Goal: Task Accomplishment & Management: Manage account settings

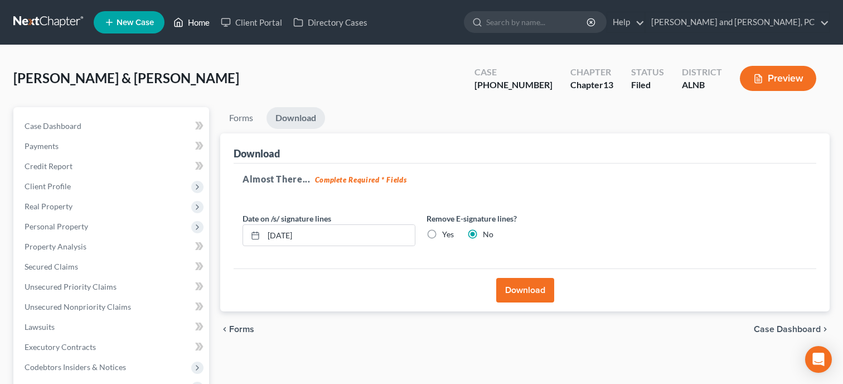
click at [207, 12] on link "Home" at bounding box center [191, 22] width 47 height 20
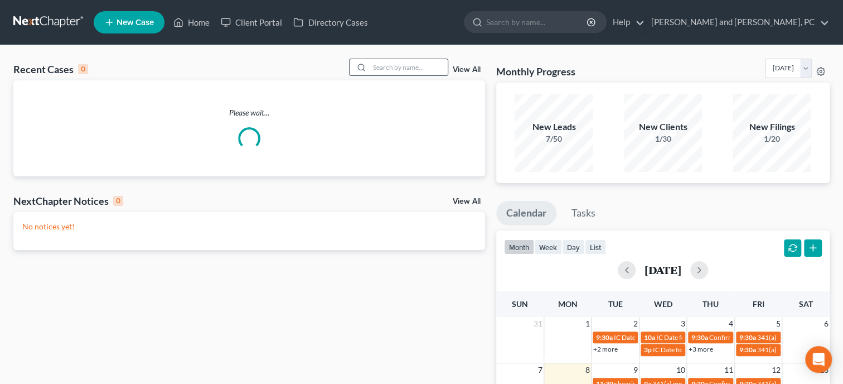
click at [386, 67] on input "search" at bounding box center [409, 67] width 78 height 16
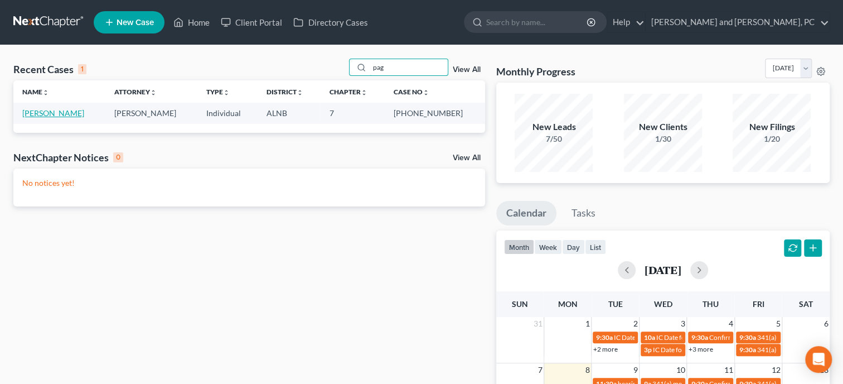
type input "pag"
click at [76, 115] on link "[PERSON_NAME]" at bounding box center [53, 112] width 62 height 9
select select "6"
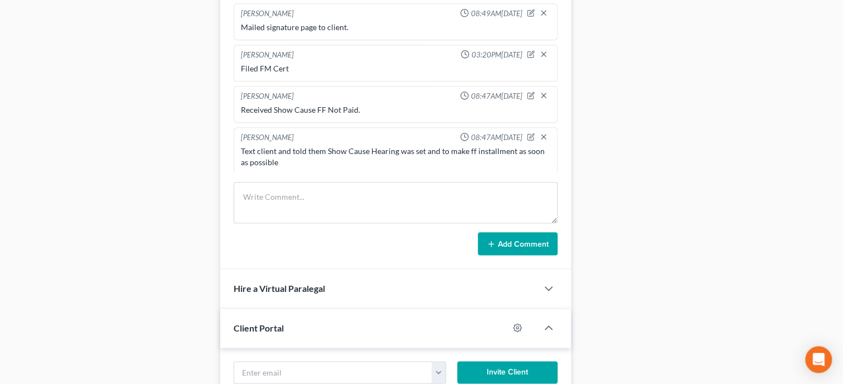
scroll to position [688, 0]
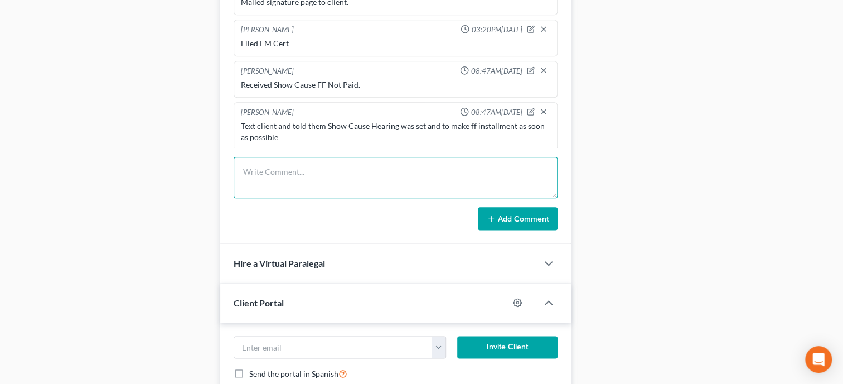
click at [348, 170] on textarea at bounding box center [396, 177] width 324 height 41
type textarea "Paid 1st Installment of FF in the amount 84.50. Balance: 253.50"
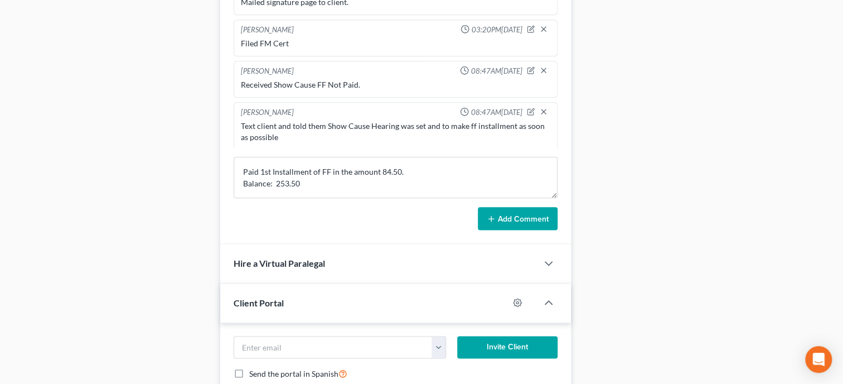
click at [525, 230] on button "Add Comment" at bounding box center [518, 218] width 80 height 23
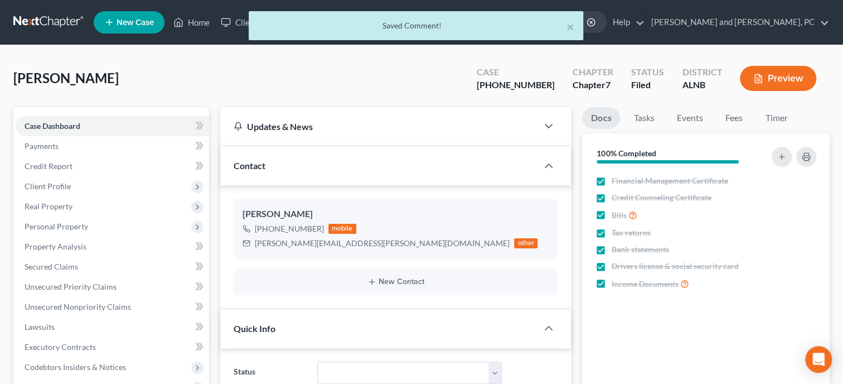
scroll to position [406, 0]
